Goal: Register for event/course

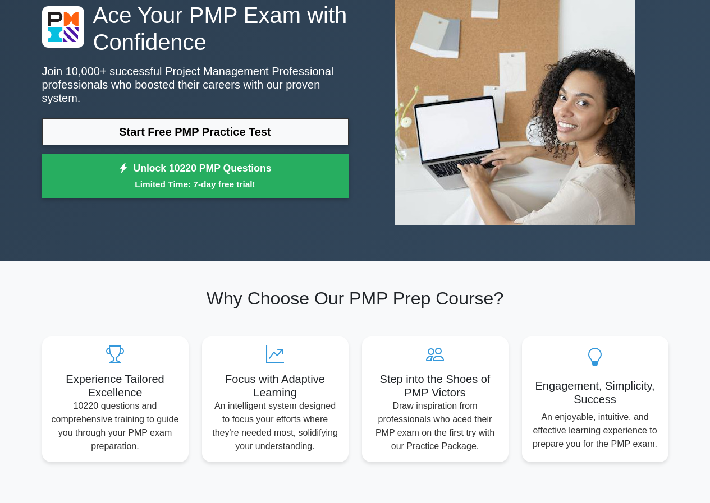
scroll to position [112, 0]
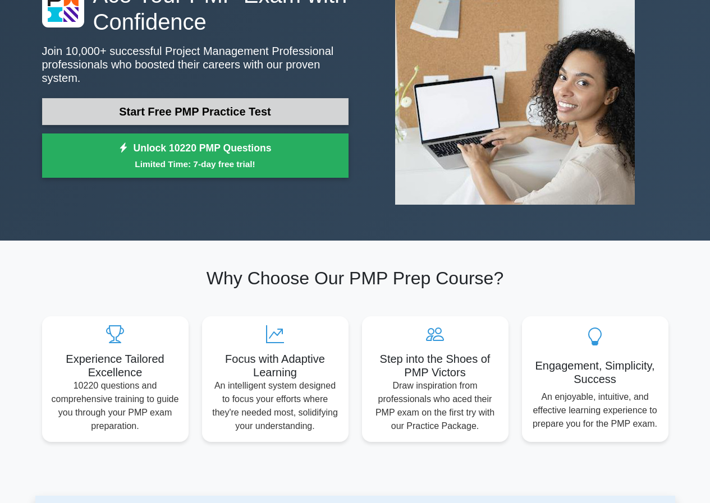
click at [180, 108] on link "Start Free PMP Practice Test" at bounding box center [195, 111] width 306 height 27
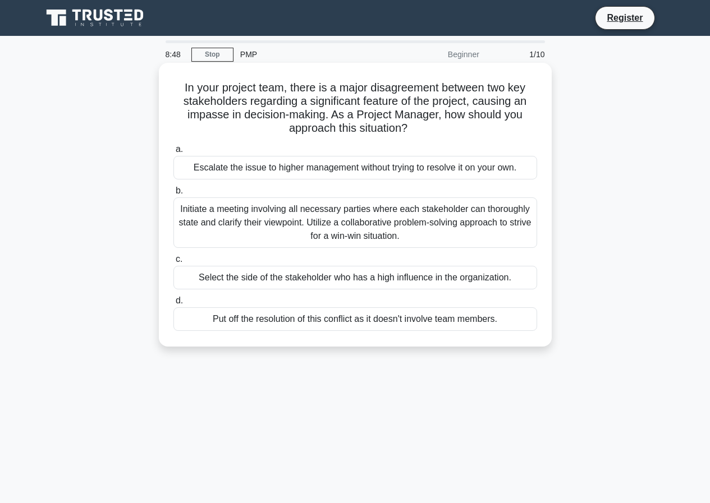
click at [280, 219] on div "Initiate a meeting involving all necessary parties where each stakeholder can t…" at bounding box center [355, 223] width 364 height 51
click at [173, 195] on input "b. Initiate a meeting involving all necessary parties where each stakeholder ca…" at bounding box center [173, 190] width 0 height 7
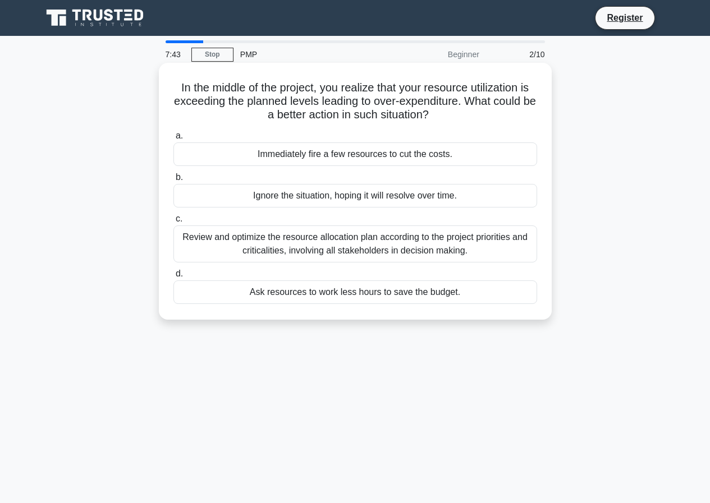
click at [219, 244] on div "Review and optimize the resource allocation plan according to the project prior…" at bounding box center [355, 244] width 364 height 37
click at [173, 223] on input "c. Review and optimize the resource allocation plan according to the project pr…" at bounding box center [173, 219] width 0 height 7
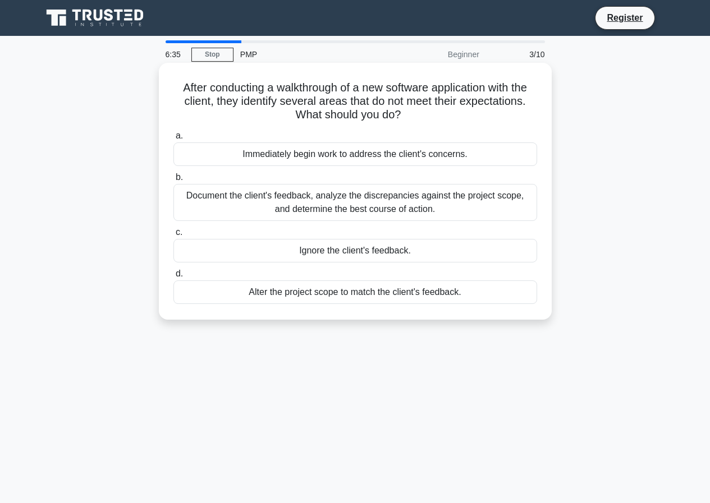
click at [333, 208] on div "Document the client's feedback, analyze the discrepancies against the project s…" at bounding box center [355, 202] width 364 height 37
click at [173, 181] on input "b. Document the client's feedback, analyze the discrepancies against the projec…" at bounding box center [173, 177] width 0 height 7
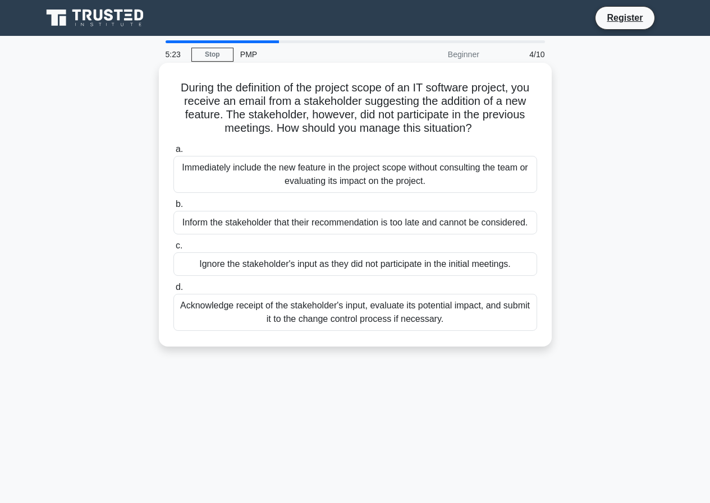
click at [337, 309] on div "Acknowledge receipt of the stakeholder's input, evaluate its potential impact, …" at bounding box center [355, 312] width 364 height 37
click at [173, 291] on input "d. Acknowledge receipt of the stakeholder's input, evaluate its potential impac…" at bounding box center [173, 287] width 0 height 7
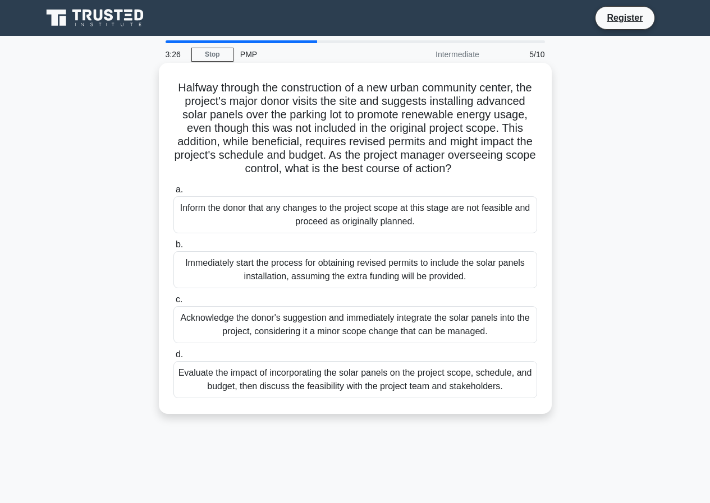
click at [318, 395] on div "Evaluate the impact of incorporating the solar panels on the project scope, sch…" at bounding box center [355, 379] width 364 height 37
click at [173, 359] on input "d. Evaluate the impact of incorporating the solar panels on the project scope, …" at bounding box center [173, 354] width 0 height 7
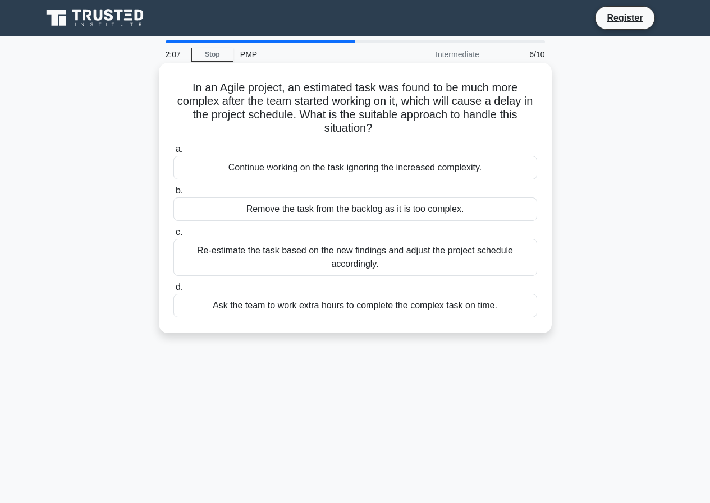
click at [360, 261] on div "Re-estimate the task based on the new findings and adjust the project schedule …" at bounding box center [355, 257] width 364 height 37
click at [173, 236] on input "c. Re-estimate the task based on the new findings and adjust the project schedu…" at bounding box center [173, 232] width 0 height 7
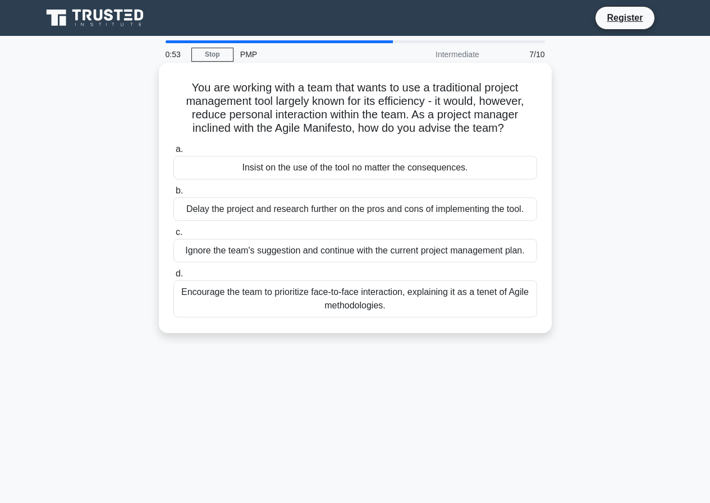
click at [334, 314] on div "Encourage the team to prioritize face-to-face interaction, explaining it as a t…" at bounding box center [355, 299] width 364 height 37
click at [173, 278] on input "d. Encourage the team to prioritize face-to-face interaction, explaining it as …" at bounding box center [173, 274] width 0 height 7
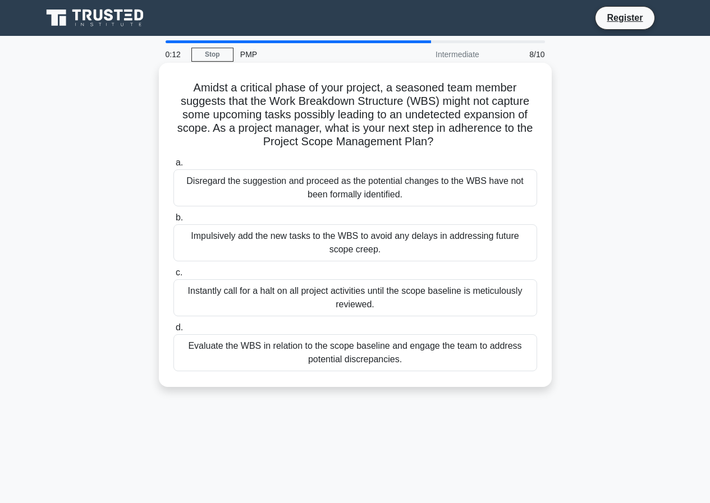
click at [286, 352] on div "Evaluate the WBS in relation to the scope baseline and engage the team to addre…" at bounding box center [355, 353] width 364 height 37
click at [173, 332] on input "d. Evaluate the WBS in relation to the scope baseline and engage the team to ad…" at bounding box center [173, 327] width 0 height 7
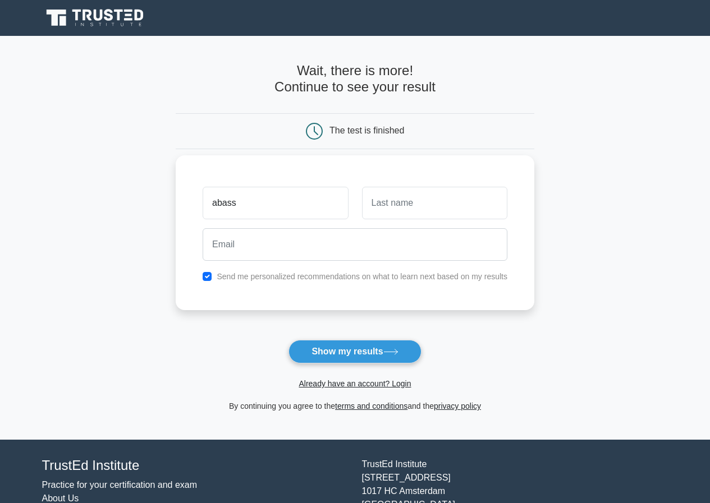
type input "abass"
click at [241, 249] on input "email" at bounding box center [355, 244] width 305 height 33
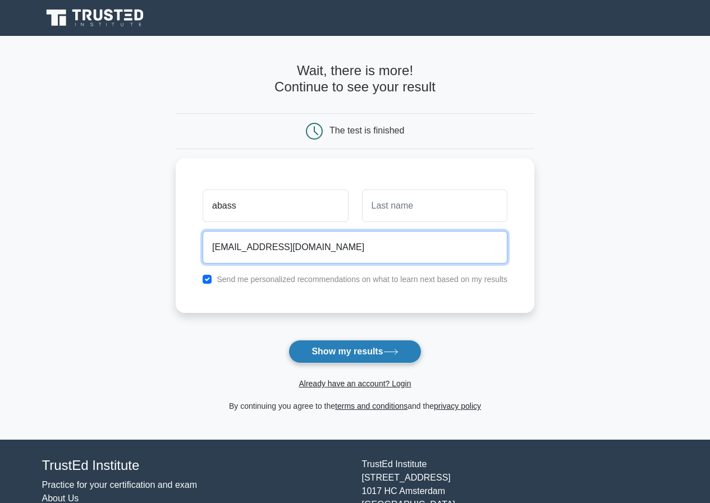
type input "[EMAIL_ADDRESS][DOMAIN_NAME]"
click at [348, 354] on button "Show my results" at bounding box center [354, 352] width 132 height 24
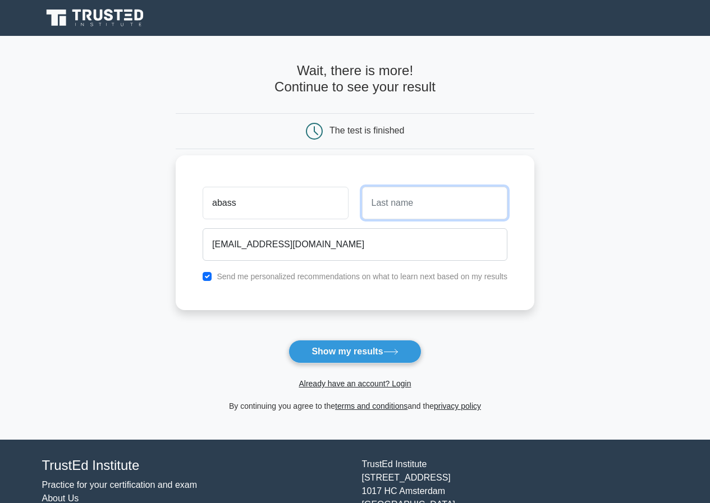
click at [373, 205] on input "text" at bounding box center [434, 203] width 145 height 33
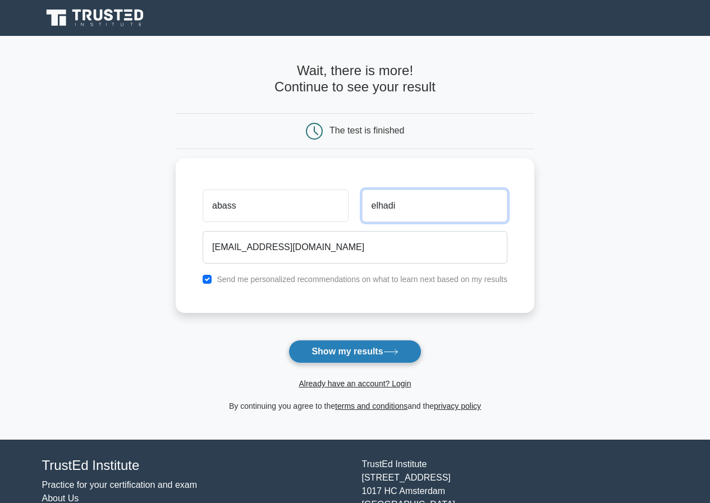
type input "elhadi"
click at [371, 355] on button "Show my results" at bounding box center [354, 352] width 132 height 24
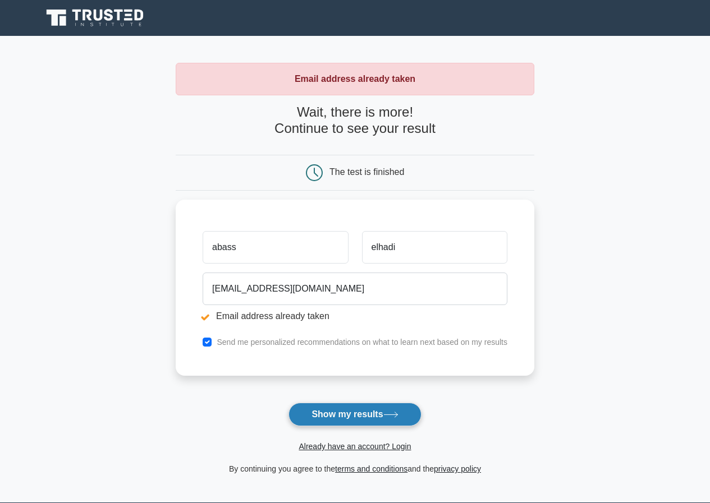
click at [332, 408] on button "Show my results" at bounding box center [354, 415] width 132 height 24
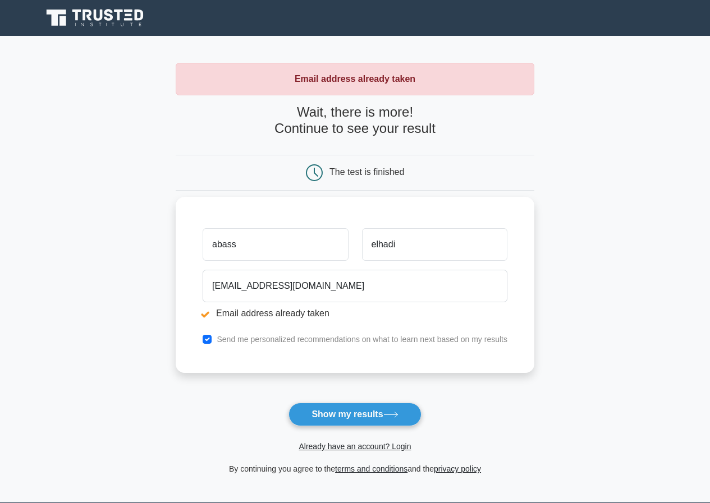
click at [216, 246] on input "abass" at bounding box center [275, 244] width 145 height 33
click at [230, 242] on input "ABbass" at bounding box center [275, 244] width 145 height 33
click at [223, 245] on input "ABbass" at bounding box center [275, 244] width 145 height 33
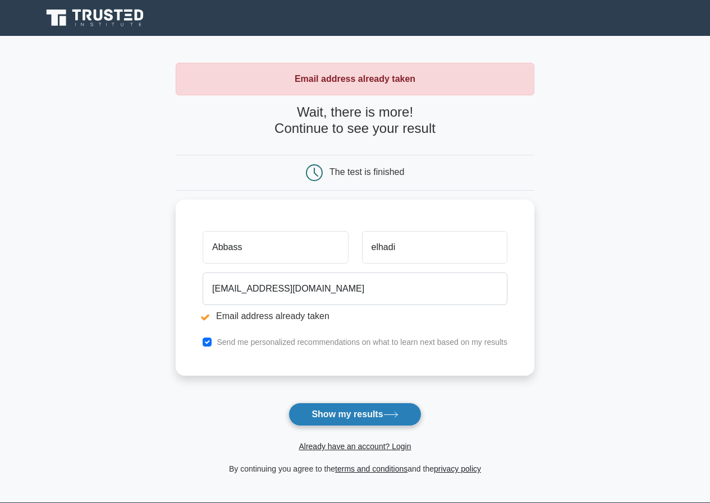
type input "Abbass"
click at [322, 418] on button "Show my results" at bounding box center [354, 415] width 132 height 24
click at [402, 418] on button "Show my results" at bounding box center [354, 415] width 132 height 24
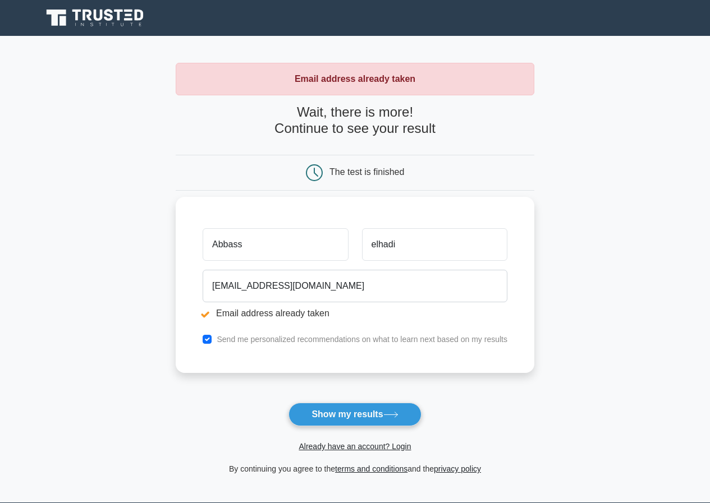
click at [273, 315] on li "Email address already taken" at bounding box center [355, 313] width 305 height 13
click at [207, 340] on input "checkbox" at bounding box center [207, 339] width 9 height 9
checkbox input "false"
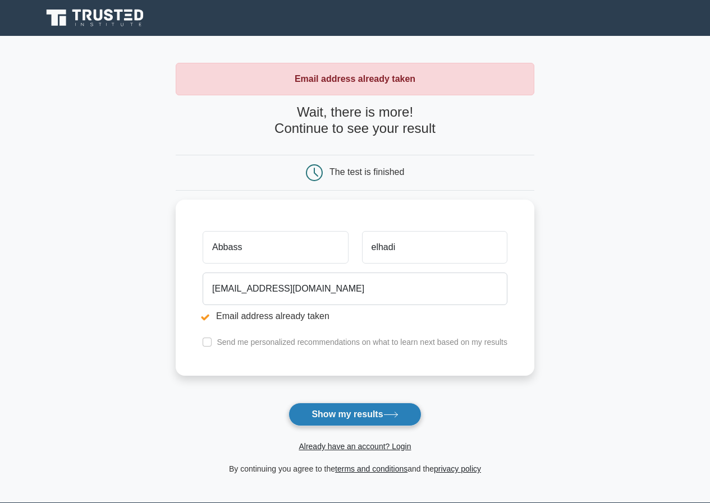
click at [343, 415] on button "Show my results" at bounding box center [354, 415] width 132 height 24
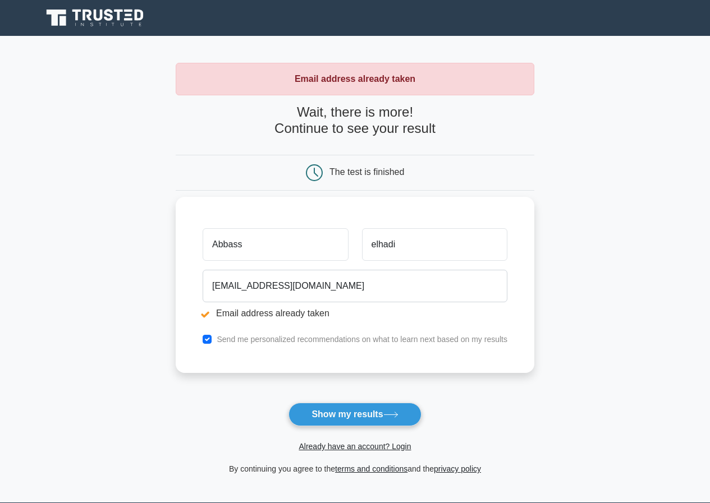
click at [214, 341] on div "Send me personalized recommendations on what to learn next based on my results" at bounding box center [355, 339] width 318 height 13
click at [202, 338] on div "Send me personalized recommendations on what to learn next based on my results" at bounding box center [355, 339] width 318 height 13
click at [212, 337] on input "checkbox" at bounding box center [207, 339] width 9 height 9
checkbox input "false"
click at [211, 312] on li "Email address already taken" at bounding box center [355, 313] width 305 height 13
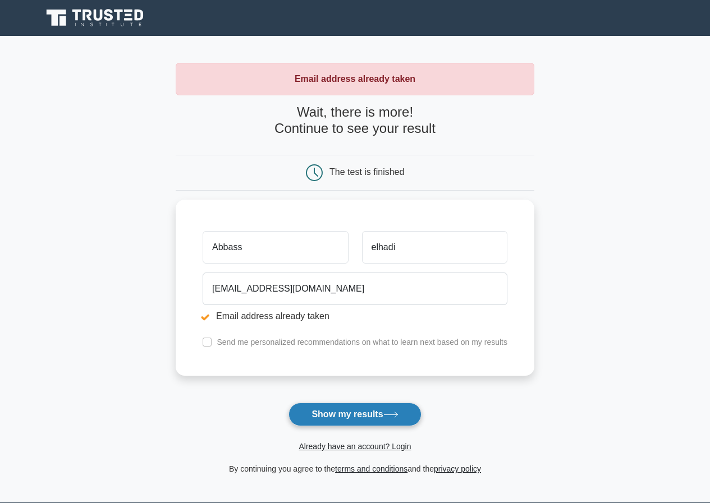
click at [372, 416] on button "Show my results" at bounding box center [354, 415] width 132 height 24
click at [346, 420] on button "Show my results" at bounding box center [354, 415] width 132 height 24
